Goal: Find contact information: Find contact information

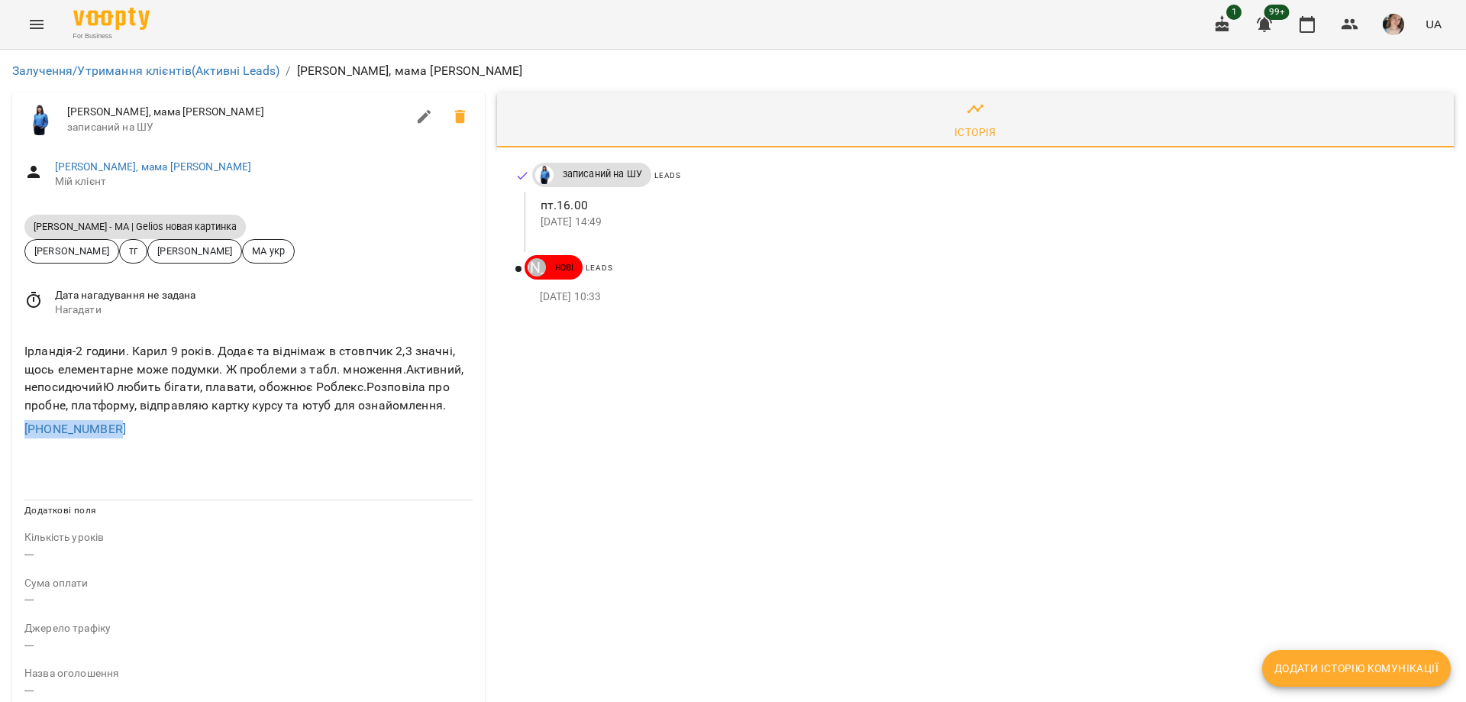
drag, startPoint x: 157, startPoint y: 429, endPoint x: 0, endPoint y: 427, distance: 156.6
click at [0, 427] on div "Залучення/Утримання клієнтів (Активні Leads) / Кирил, мама Олександра Кирил, ма…" at bounding box center [733, 645] width 1466 height 1190
copy link "[PHONE_NUMBER]"
